Goal: Information Seeking & Learning: Learn about a topic

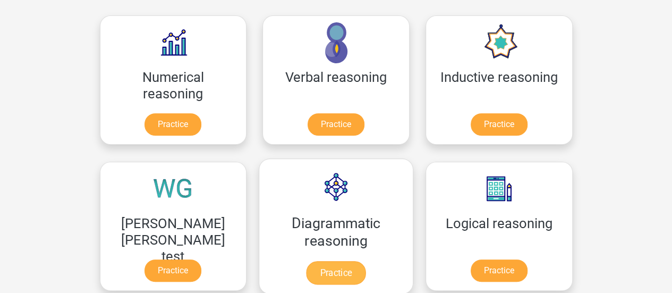
scroll to position [177, 0]
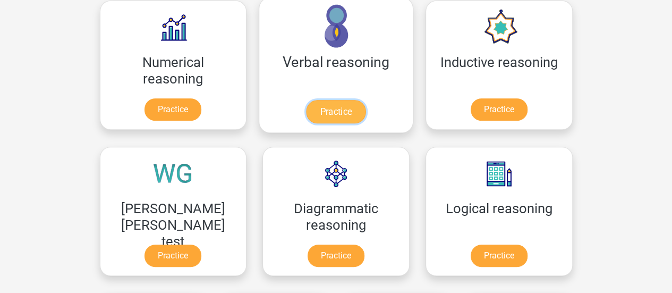
click at [306, 100] on link "Practice" at bounding box center [336, 111] width 60 height 23
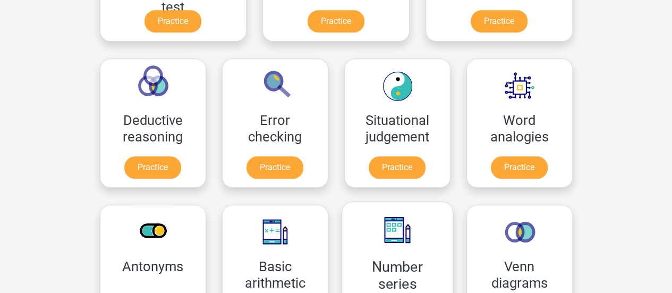
scroll to position [532, 0]
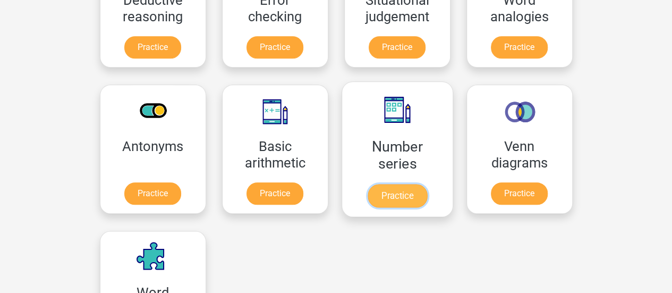
click at [367, 184] on link "Practice" at bounding box center [397, 195] width 60 height 23
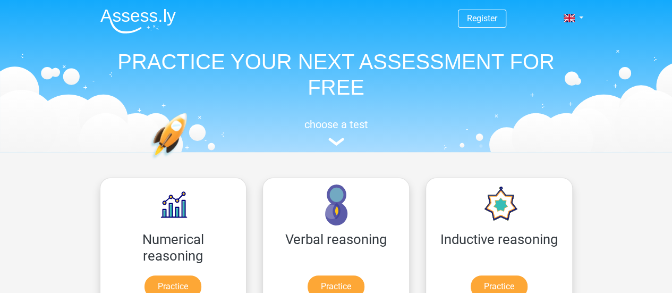
scroll to position [177, 0]
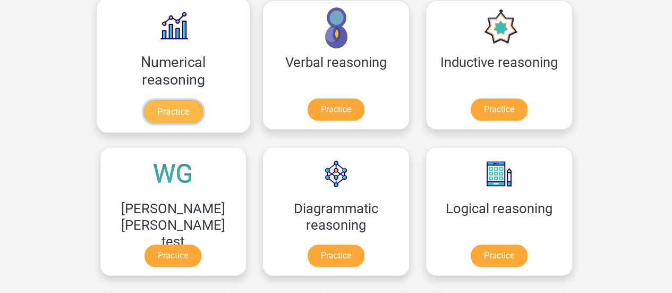
click at [161, 100] on link "Practice" at bounding box center [174, 111] width 60 height 23
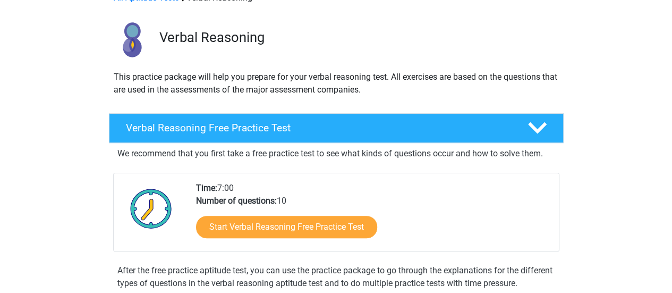
scroll to position [88, 0]
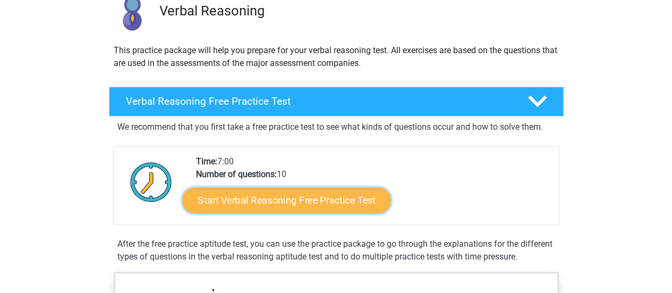
click at [288, 205] on link "Start Verbal Reasoning Free Practice Test" at bounding box center [286, 201] width 208 height 26
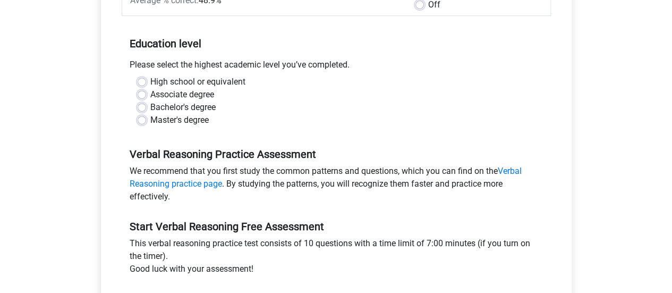
scroll to position [177, 0]
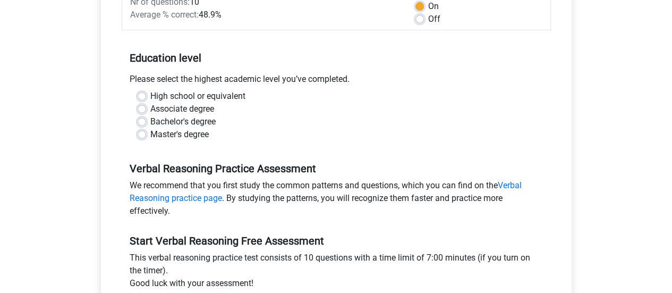
click at [204, 122] on label "Bachelor's degree" at bounding box center [182, 121] width 65 height 13
click at [146, 122] on input "Bachelor's degree" at bounding box center [142, 120] width 9 height 11
radio input "true"
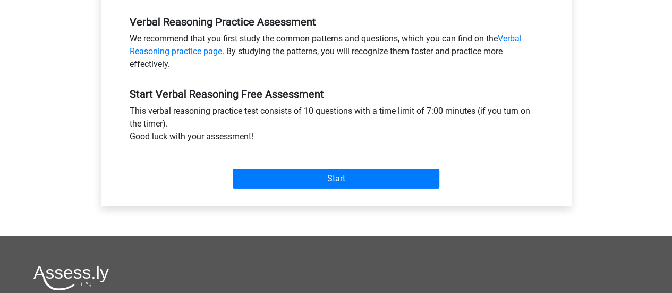
scroll to position [354, 0]
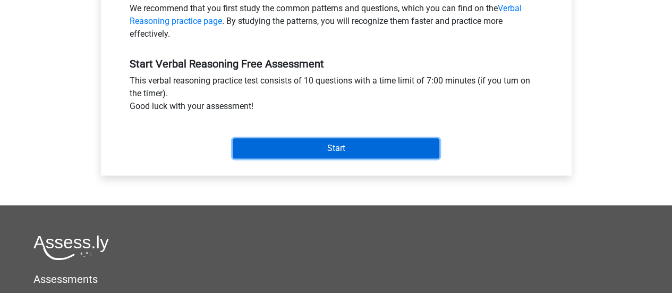
click at [369, 150] on input "Start" at bounding box center [336, 148] width 207 height 20
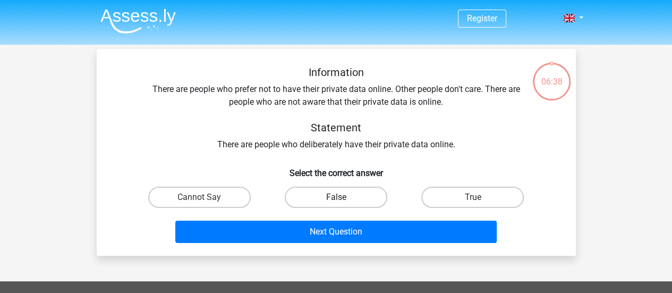
click at [356, 195] on label "False" at bounding box center [336, 197] width 103 height 21
click at [343, 197] on input "False" at bounding box center [339, 200] width 7 height 7
radio input "true"
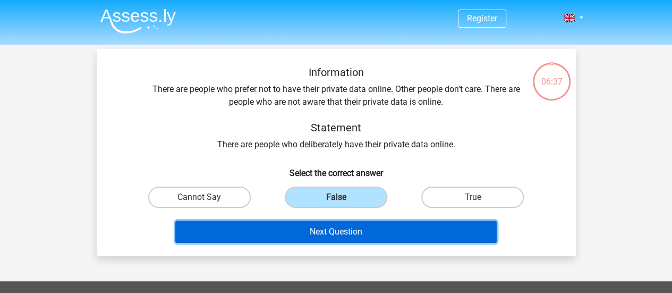
click at [368, 223] on button "Next Question" at bounding box center [336, 232] width 322 height 22
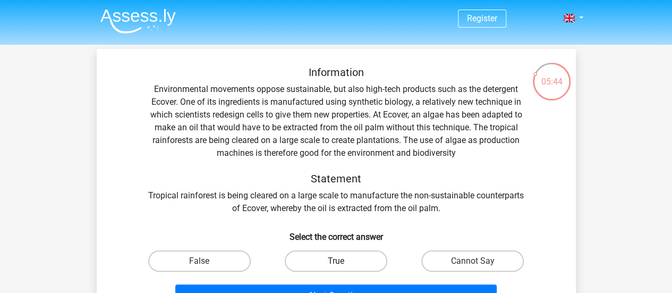
click at [351, 260] on label "True" at bounding box center [336, 260] width 103 height 21
click at [343, 261] on input "True" at bounding box center [339, 264] width 7 height 7
radio input "true"
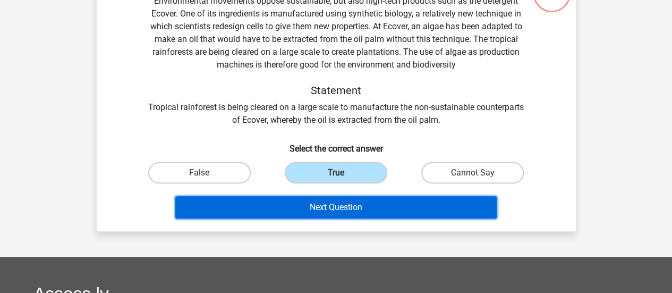
click at [368, 216] on button "Next Question" at bounding box center [336, 207] width 322 height 22
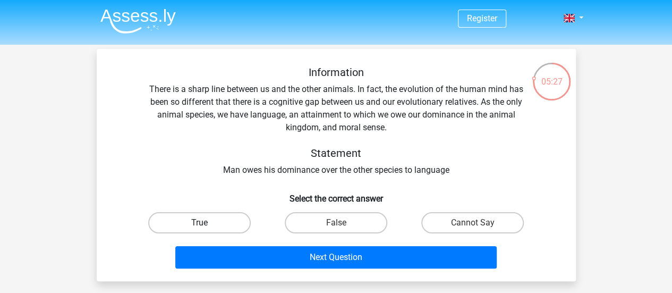
click at [195, 225] on label "True" at bounding box center [199, 222] width 103 height 21
click at [199, 225] on input "True" at bounding box center [202, 226] width 7 height 7
radio input "true"
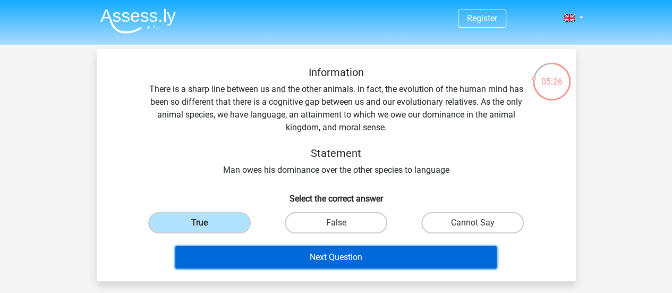
click at [322, 257] on button "Next Question" at bounding box center [336, 257] width 322 height 22
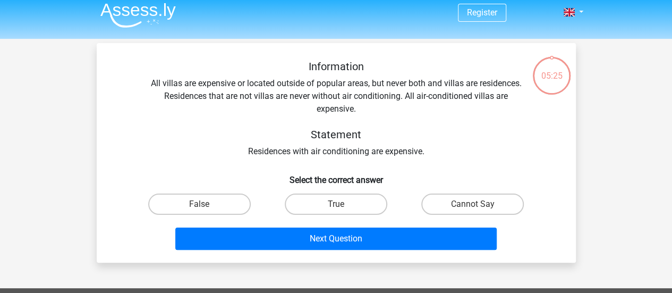
scroll to position [49, 0]
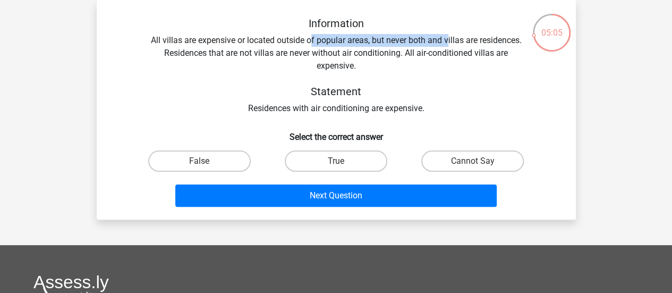
drag, startPoint x: 311, startPoint y: 41, endPoint x: 449, endPoint y: 35, distance: 137.3
click at [449, 35] on div "Information All villas are expensive or located outside of popular areas, but n…" at bounding box center [336, 66] width 445 height 98
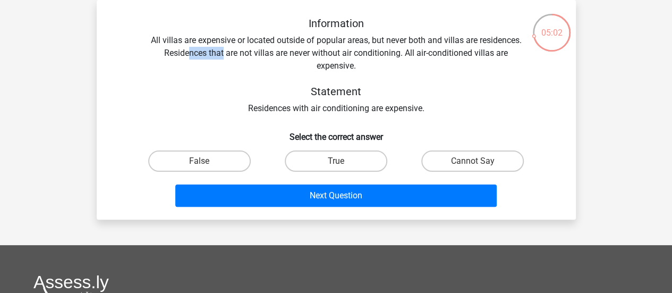
drag, startPoint x: 192, startPoint y: 52, endPoint x: 222, endPoint y: 52, distance: 30.3
click at [222, 52] on div "Information All villas are expensive or located outside of popular areas, but n…" at bounding box center [336, 66] width 445 height 98
click at [239, 161] on label "False" at bounding box center [199, 160] width 103 height 21
click at [206, 161] on input "False" at bounding box center [202, 164] width 7 height 7
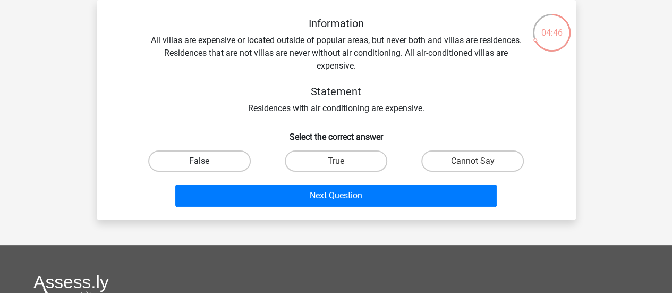
radio input "true"
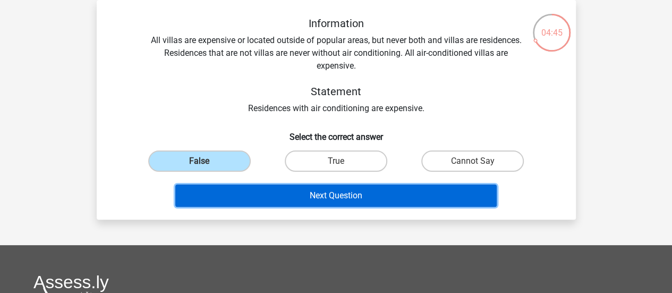
click at [252, 188] on button "Next Question" at bounding box center [336, 195] width 322 height 22
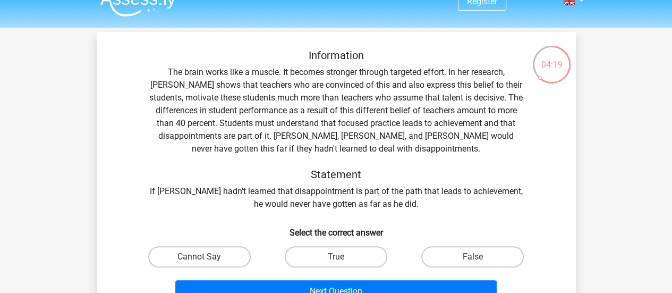
scroll to position [88, 0]
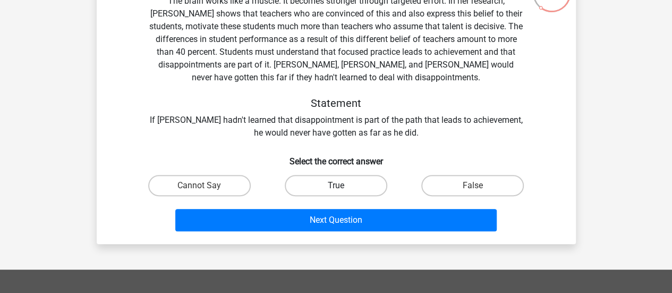
click at [357, 180] on label "True" at bounding box center [336, 185] width 103 height 21
click at [343, 186] on input "True" at bounding box center [339, 189] width 7 height 7
radio input "true"
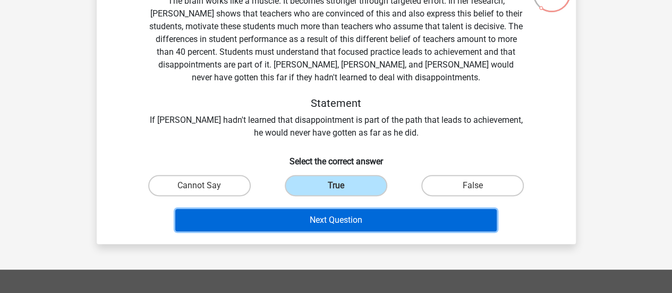
click at [358, 216] on button "Next Question" at bounding box center [336, 220] width 322 height 22
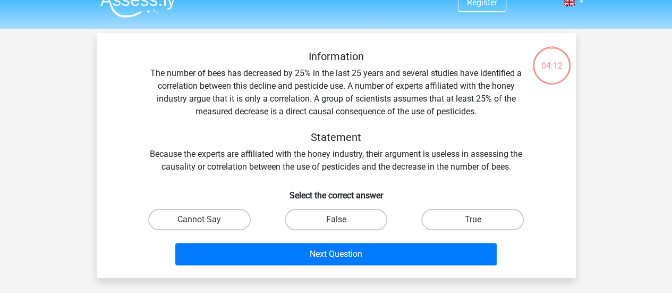
scroll to position [0, 0]
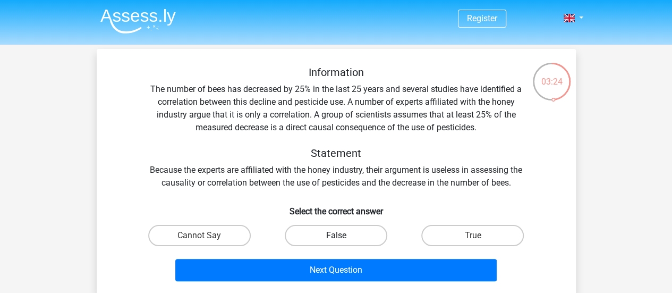
click at [351, 239] on label "False" at bounding box center [336, 235] width 103 height 21
click at [343, 239] on input "False" at bounding box center [339, 238] width 7 height 7
radio input "true"
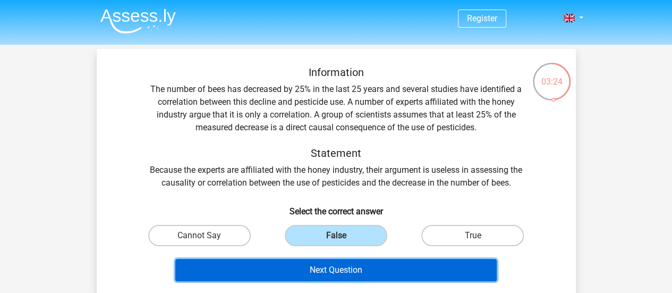
click at [372, 267] on button "Next Question" at bounding box center [336, 270] width 322 height 22
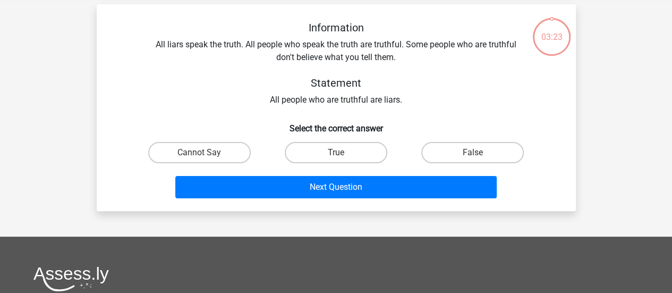
scroll to position [49, 0]
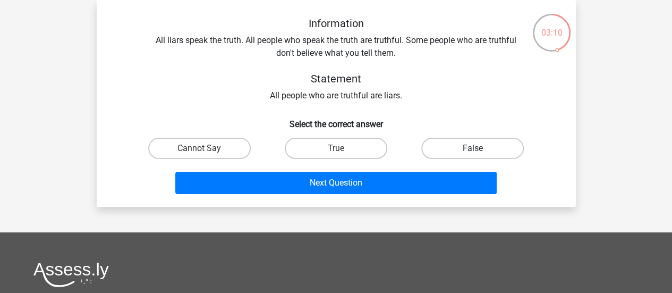
click at [495, 153] on label "False" at bounding box center [473, 148] width 103 height 21
click at [480, 153] on input "False" at bounding box center [476, 151] width 7 height 7
radio input "true"
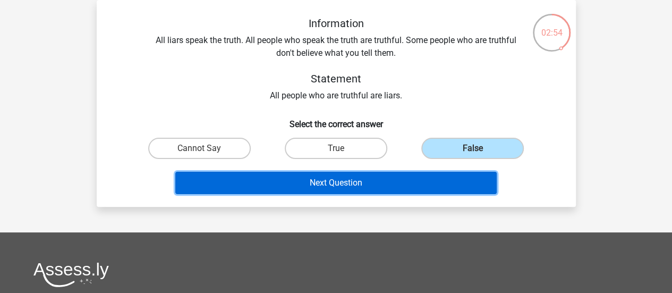
click at [407, 189] on button "Next Question" at bounding box center [336, 183] width 322 height 22
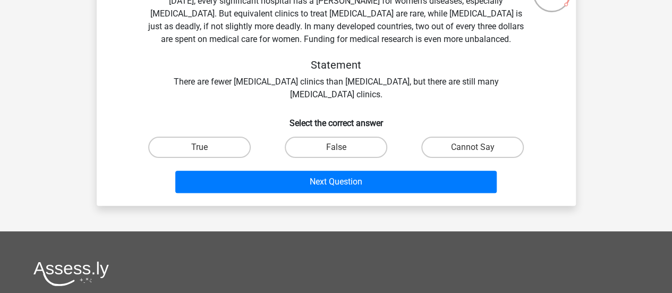
scroll to position [0, 0]
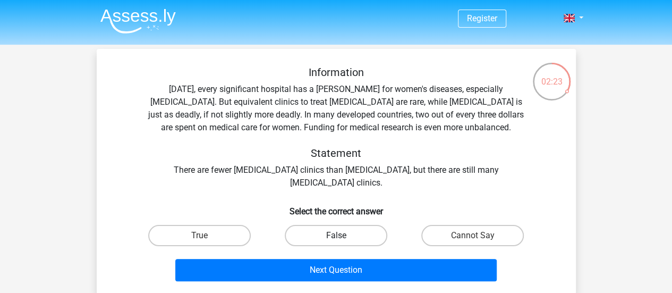
click at [319, 241] on label "False" at bounding box center [336, 235] width 103 height 21
click at [336, 241] on input "False" at bounding box center [339, 238] width 7 height 7
radio input "true"
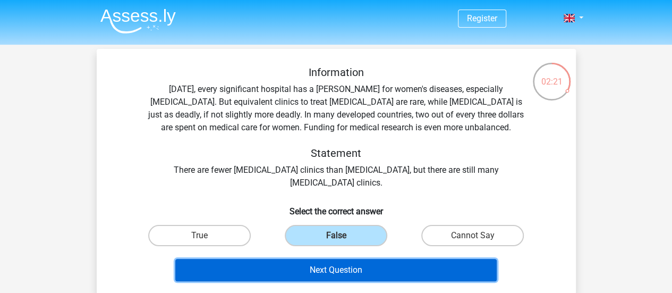
click at [335, 271] on button "Next Question" at bounding box center [336, 270] width 322 height 22
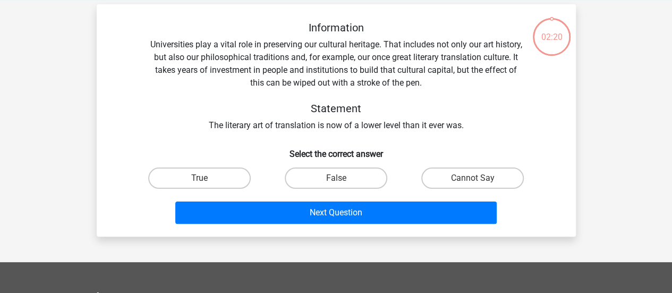
scroll to position [49, 0]
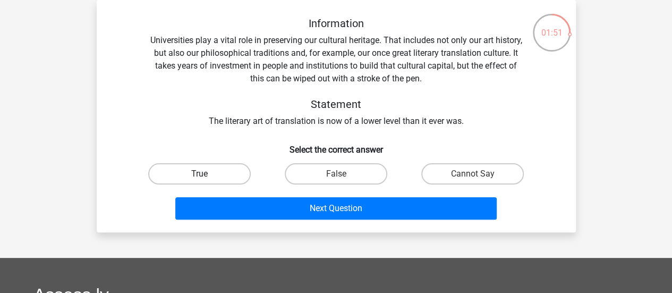
click at [228, 180] on label "True" at bounding box center [199, 173] width 103 height 21
click at [206, 180] on input "True" at bounding box center [202, 177] width 7 height 7
radio input "true"
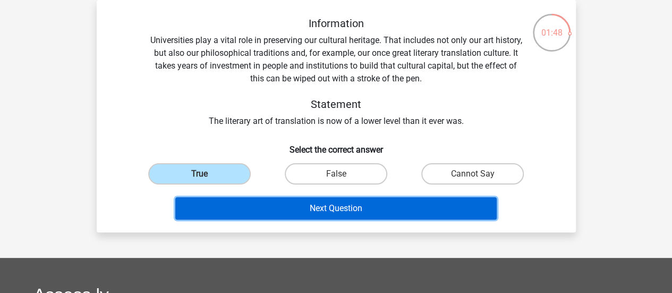
click at [277, 205] on button "Next Question" at bounding box center [336, 208] width 322 height 22
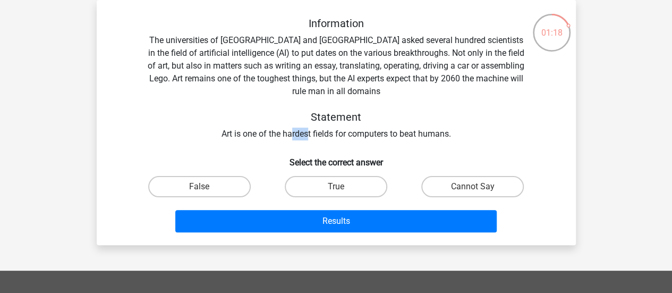
click at [307, 136] on div "Information The universities of Oxford and Yale asked several hundred scientist…" at bounding box center [336, 78] width 445 height 123
click at [353, 188] on label "True" at bounding box center [336, 186] width 103 height 21
click at [343, 188] on input "True" at bounding box center [339, 190] width 7 height 7
radio input "true"
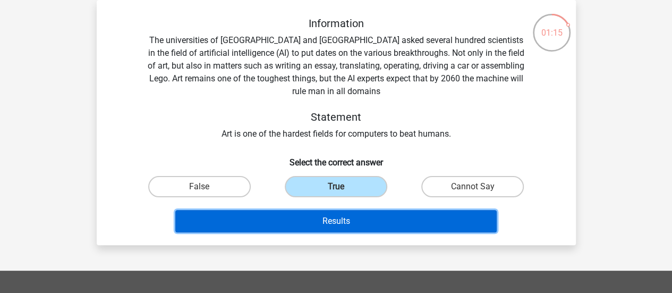
click at [356, 213] on button "Results" at bounding box center [336, 221] width 322 height 22
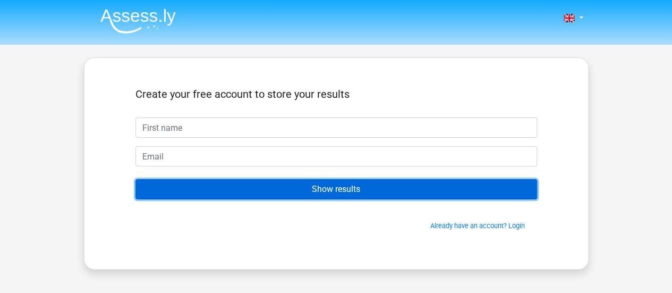
click at [232, 181] on input "Show results" at bounding box center [337, 189] width 402 height 20
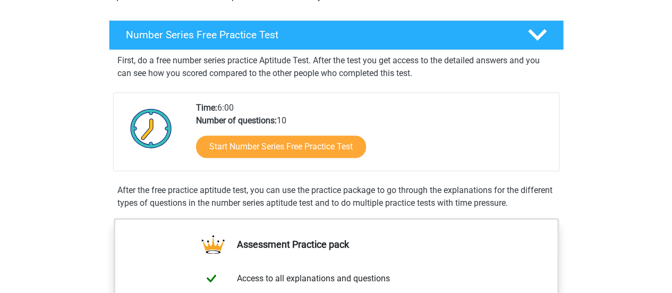
scroll to position [177, 0]
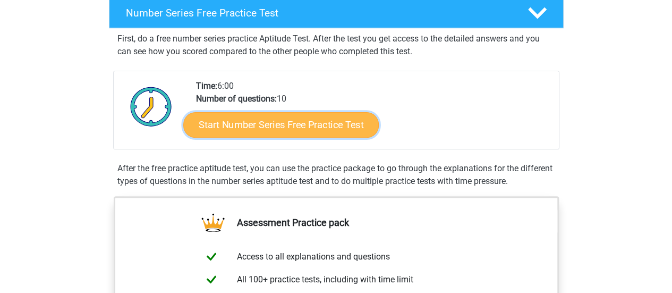
click at [300, 119] on link "Start Number Series Free Practice Test" at bounding box center [281, 125] width 196 height 26
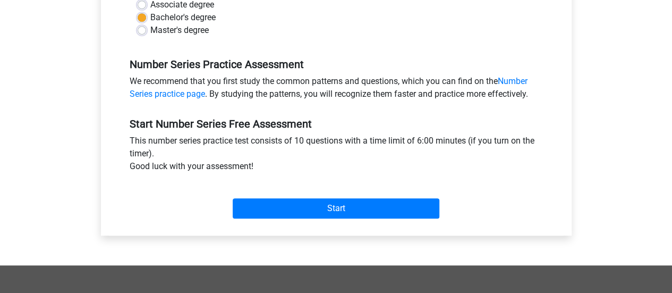
scroll to position [354, 0]
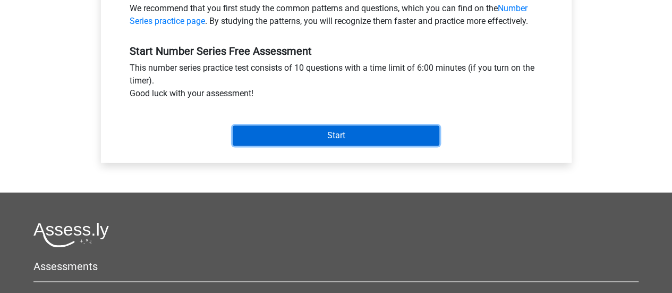
click at [301, 127] on input "Start" at bounding box center [336, 135] width 207 height 20
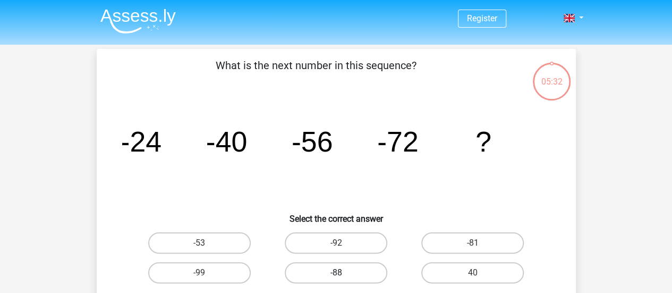
drag, startPoint x: 357, startPoint y: 274, endPoint x: 352, endPoint y: 275, distance: 5.4
click at [354, 275] on label "-88" at bounding box center [336, 272] width 103 height 21
click at [343, 275] on input "-88" at bounding box center [339, 276] width 7 height 7
radio input "true"
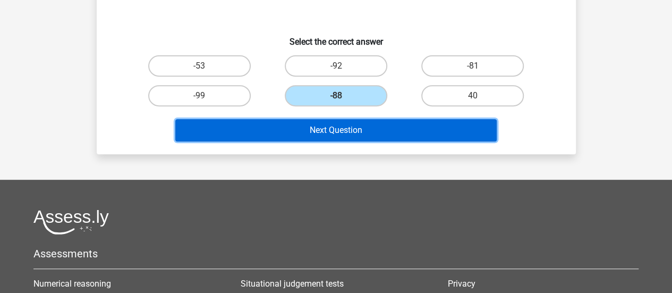
click at [315, 123] on button "Next Question" at bounding box center [336, 130] width 322 height 22
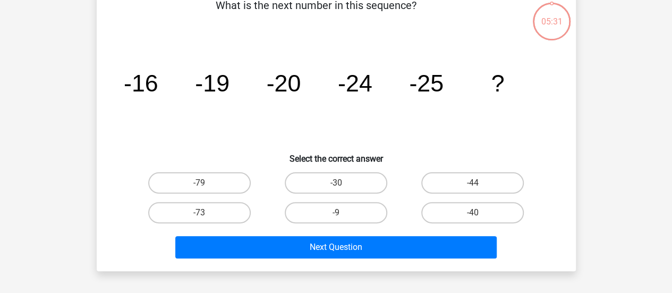
scroll to position [49, 0]
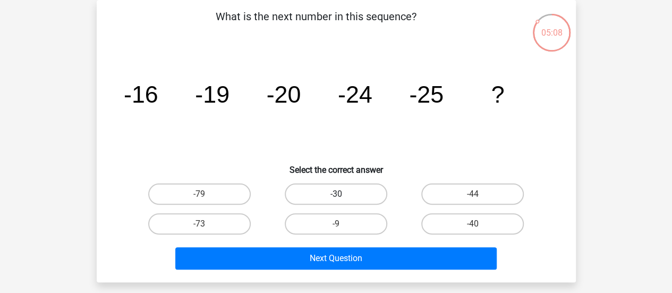
click at [313, 183] on label "-30" at bounding box center [336, 193] width 103 height 21
click at [336, 194] on input "-30" at bounding box center [339, 197] width 7 height 7
radio input "true"
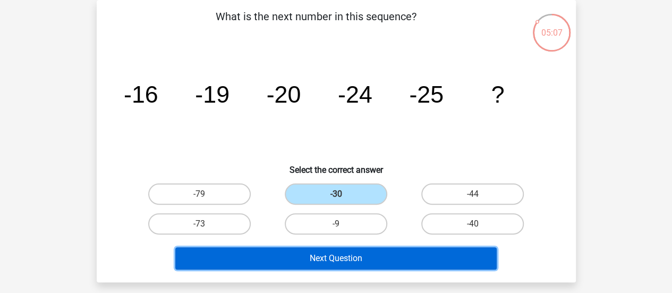
click at [333, 256] on button "Next Question" at bounding box center [336, 258] width 322 height 22
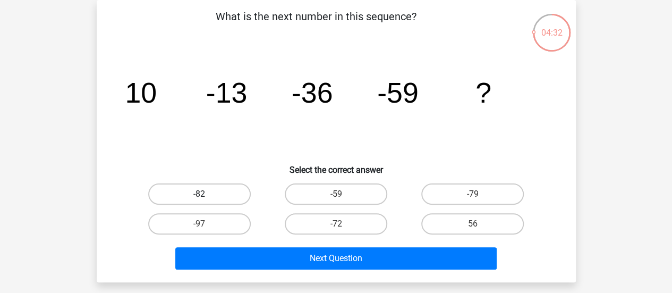
click at [207, 193] on label "-82" at bounding box center [199, 193] width 103 height 21
click at [206, 194] on input "-82" at bounding box center [202, 197] width 7 height 7
radio input "true"
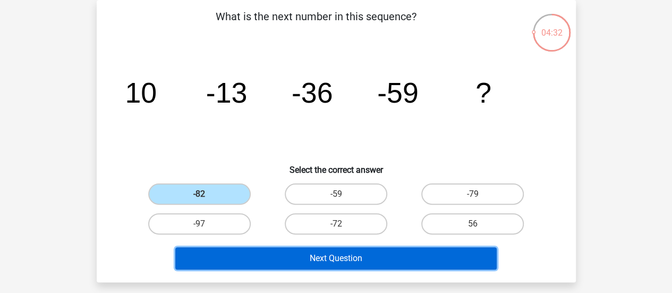
click at [267, 256] on button "Next Question" at bounding box center [336, 258] width 322 height 22
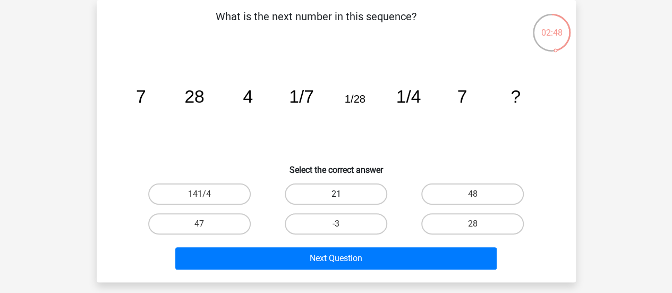
click at [345, 194] on label "21" at bounding box center [336, 193] width 103 height 21
click at [343, 194] on input "21" at bounding box center [339, 197] width 7 height 7
radio input "true"
click at [470, 222] on label "28" at bounding box center [473, 223] width 103 height 21
click at [473, 224] on input "28" at bounding box center [476, 227] width 7 height 7
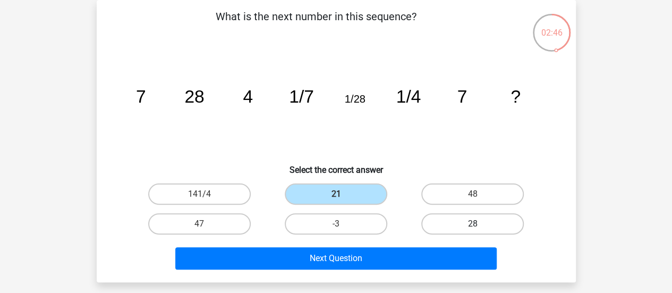
radio input "true"
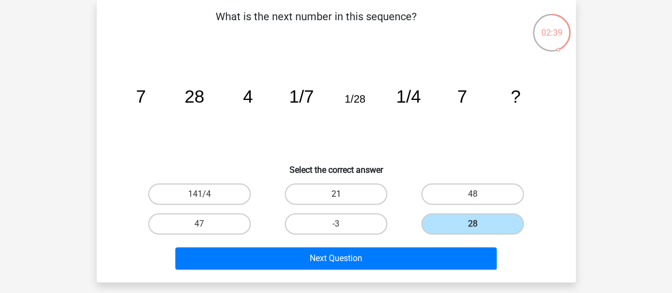
click at [352, 193] on label "21" at bounding box center [336, 193] width 103 height 21
click at [343, 194] on input "21" at bounding box center [339, 197] width 7 height 7
radio input "true"
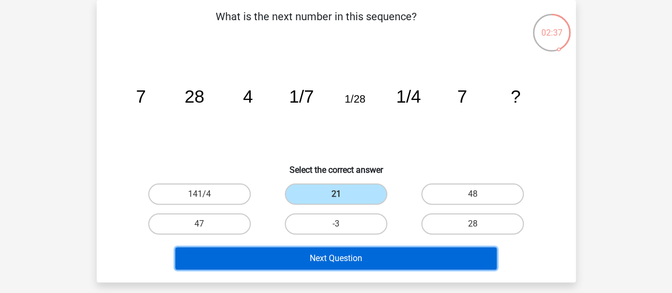
click at [369, 262] on button "Next Question" at bounding box center [336, 258] width 322 height 22
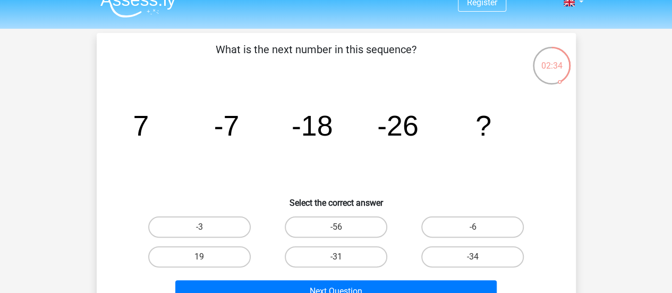
scroll to position [0, 0]
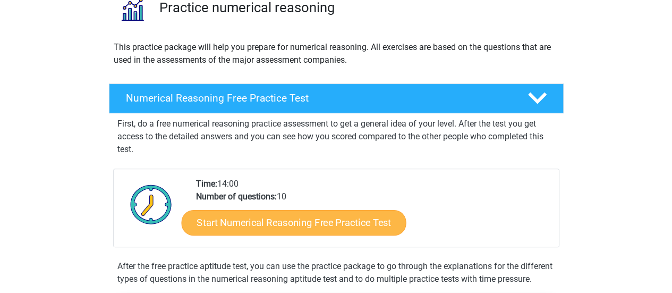
scroll to position [177, 0]
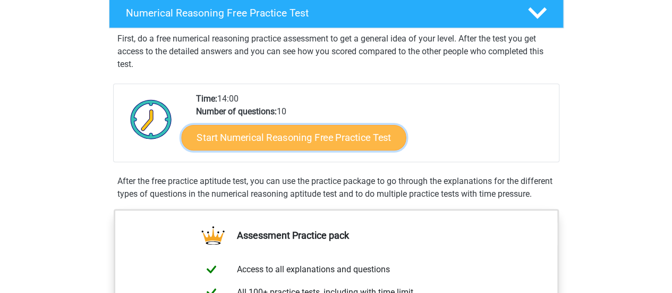
click at [242, 132] on link "Start Numerical Reasoning Free Practice Test" at bounding box center [293, 137] width 225 height 26
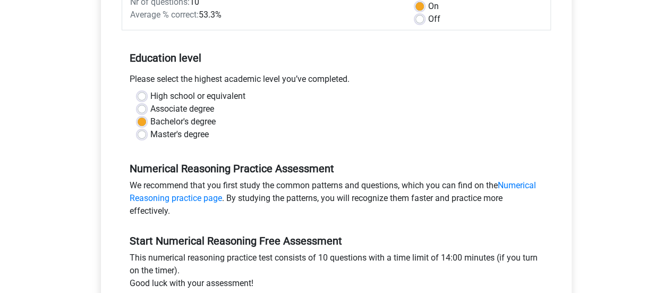
scroll to position [266, 0]
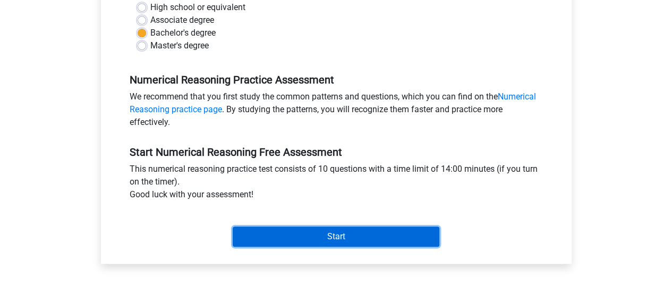
click at [312, 237] on input "Start" at bounding box center [336, 236] width 207 height 20
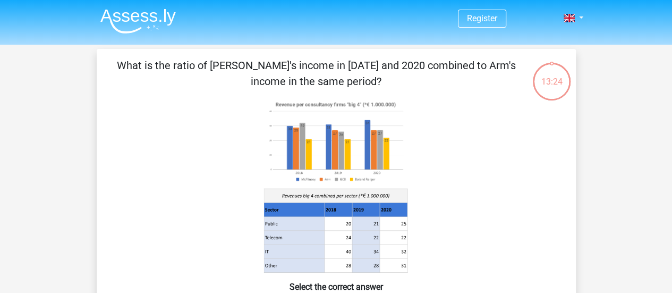
click at [291, 128] on image at bounding box center [336, 142] width 144 height 88
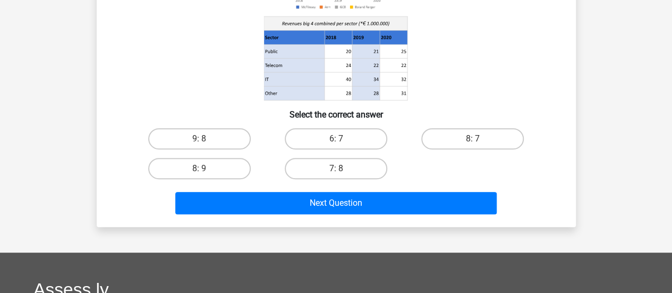
scroll to position [177, 0]
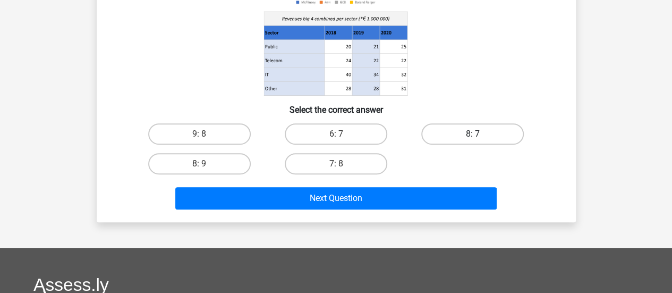
click at [495, 128] on label "8: 7" at bounding box center [473, 133] width 103 height 21
click at [480, 134] on input "8: 7" at bounding box center [476, 137] width 7 height 7
radio input "true"
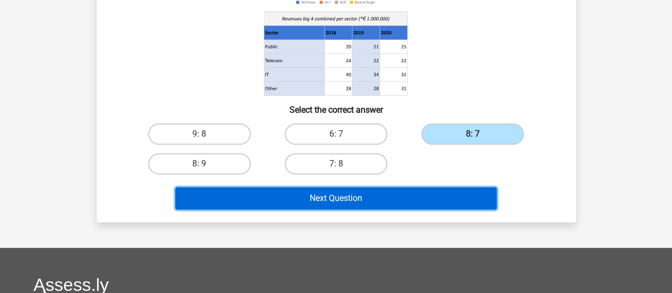
click at [429, 193] on button "Next Question" at bounding box center [336, 198] width 322 height 22
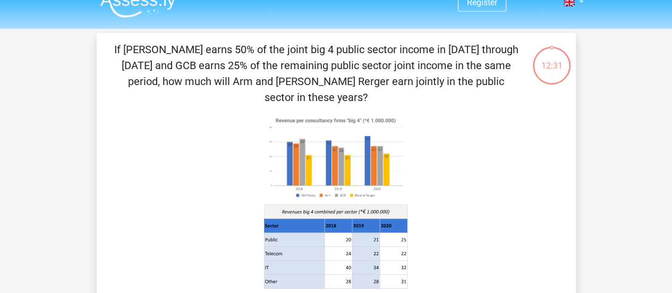
scroll to position [0, 0]
